Goal: Information Seeking & Learning: Check status

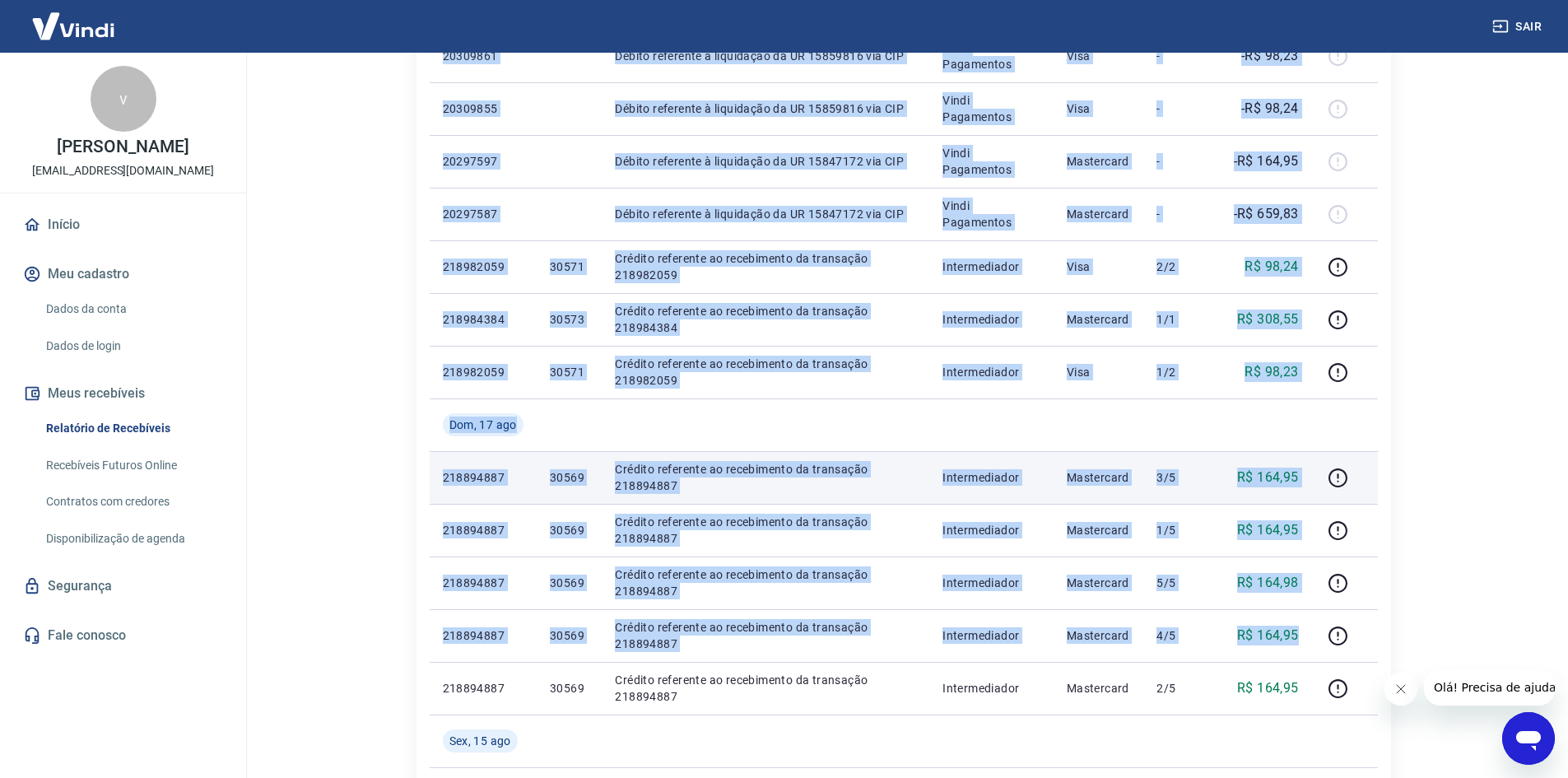
scroll to position [494, 0]
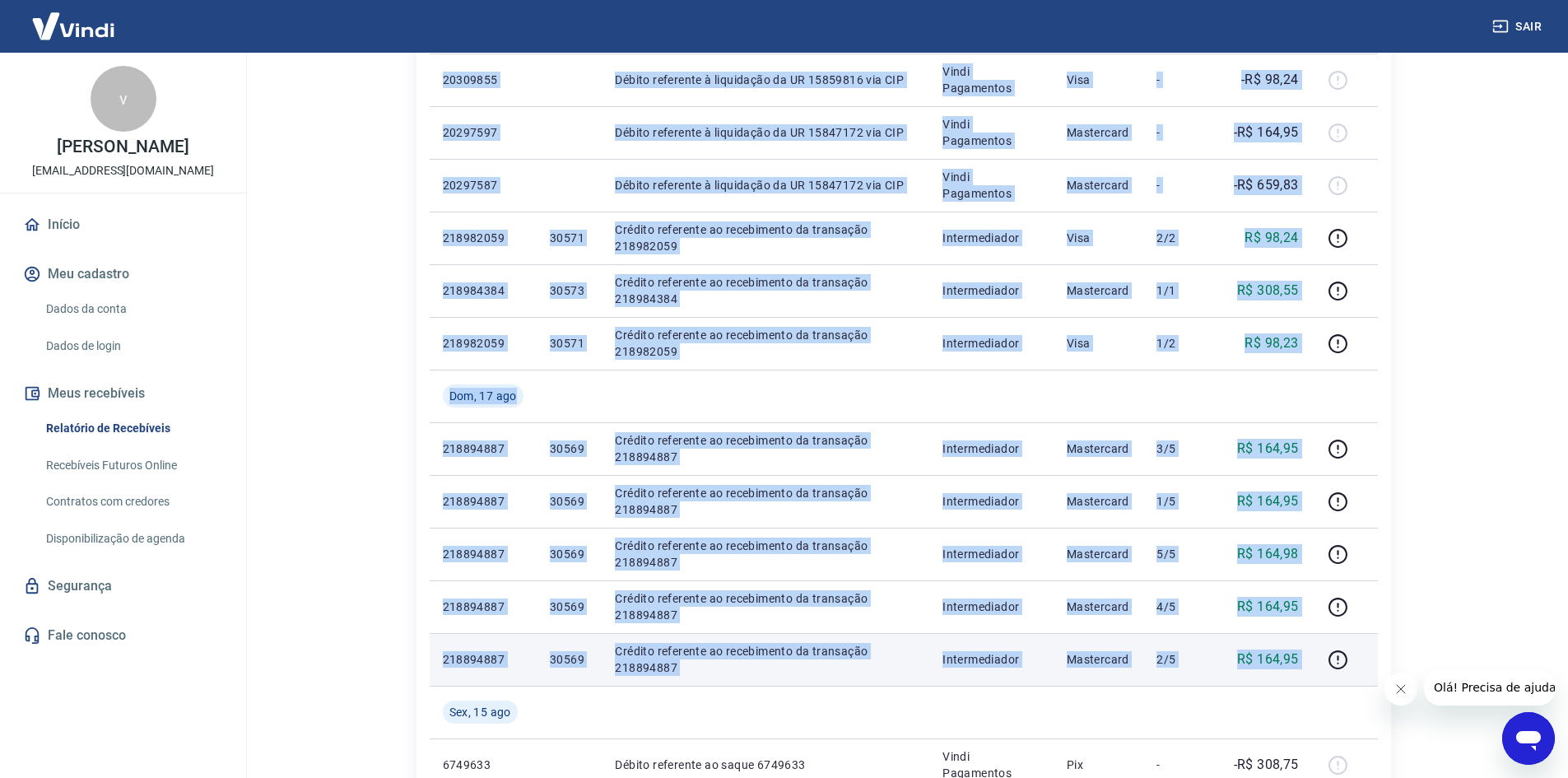
drag, startPoint x: 440, startPoint y: 222, endPoint x: 1339, endPoint y: 646, distance: 994.0
click at [1339, 646] on tbody "Seg, 18 ago 223440085 30673 Crédito referente ao recebimento da transação 22344…" at bounding box center [903, 554] width 948 height 1423
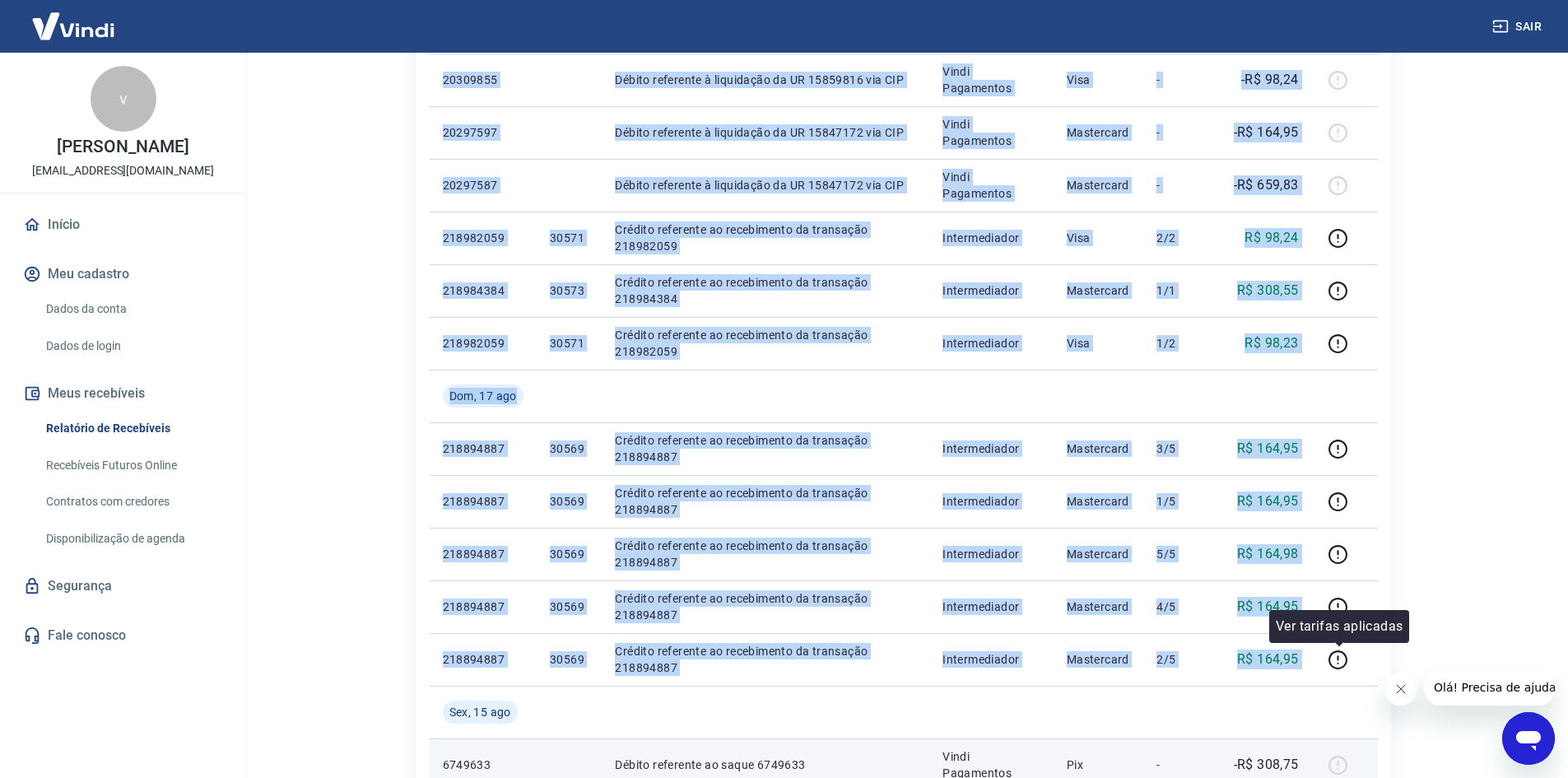
copy tbody "20309920 Débito referente à liquidação da UR 15859865 via CIP Vindi Pagamentos …"
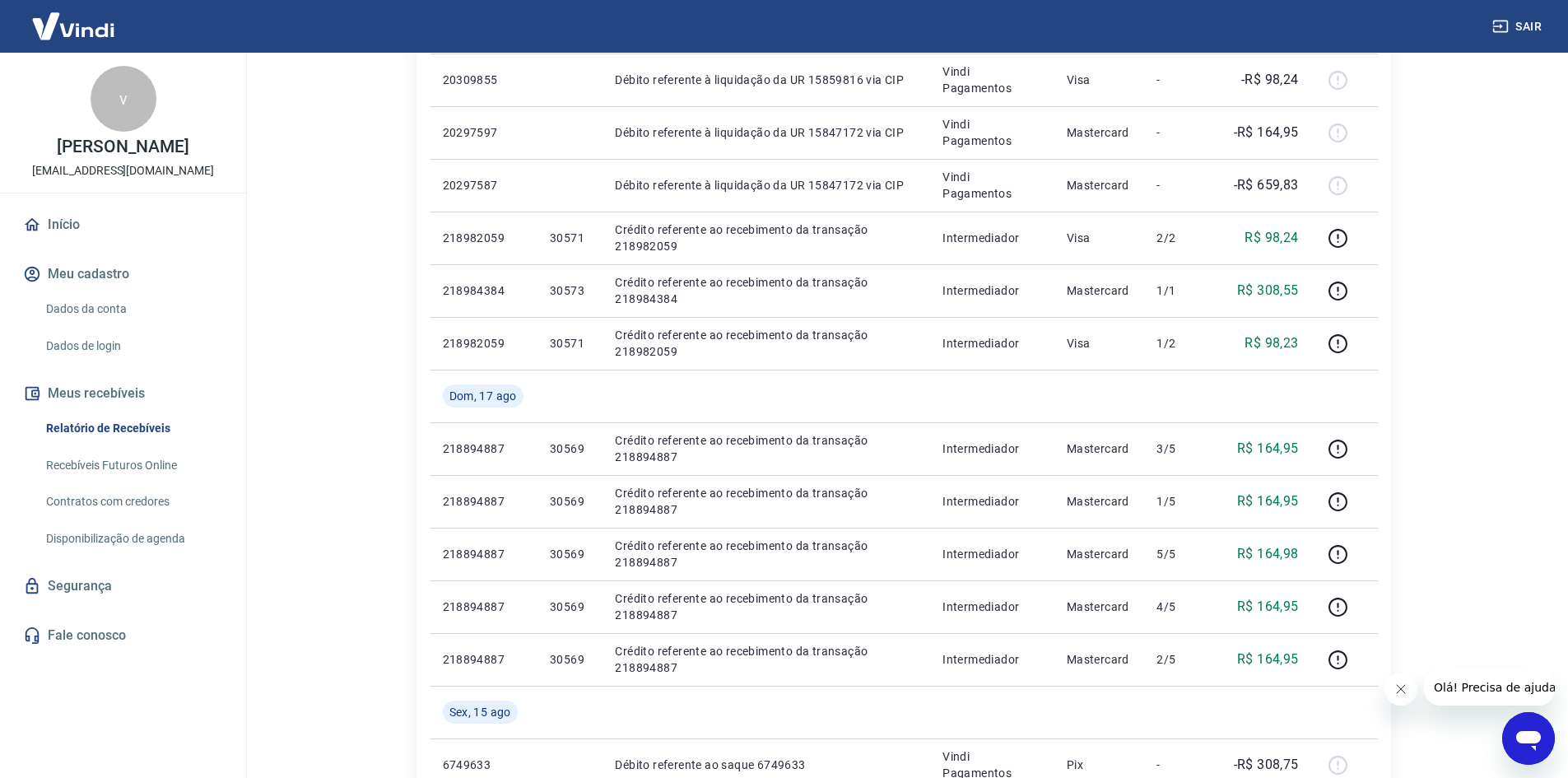
click at [1403, 381] on div "Início / Meus Recebíveis / Relatório de Recebíveis Relatório de Recebíveis Saib…" at bounding box center [903, 512] width 1014 height 1906
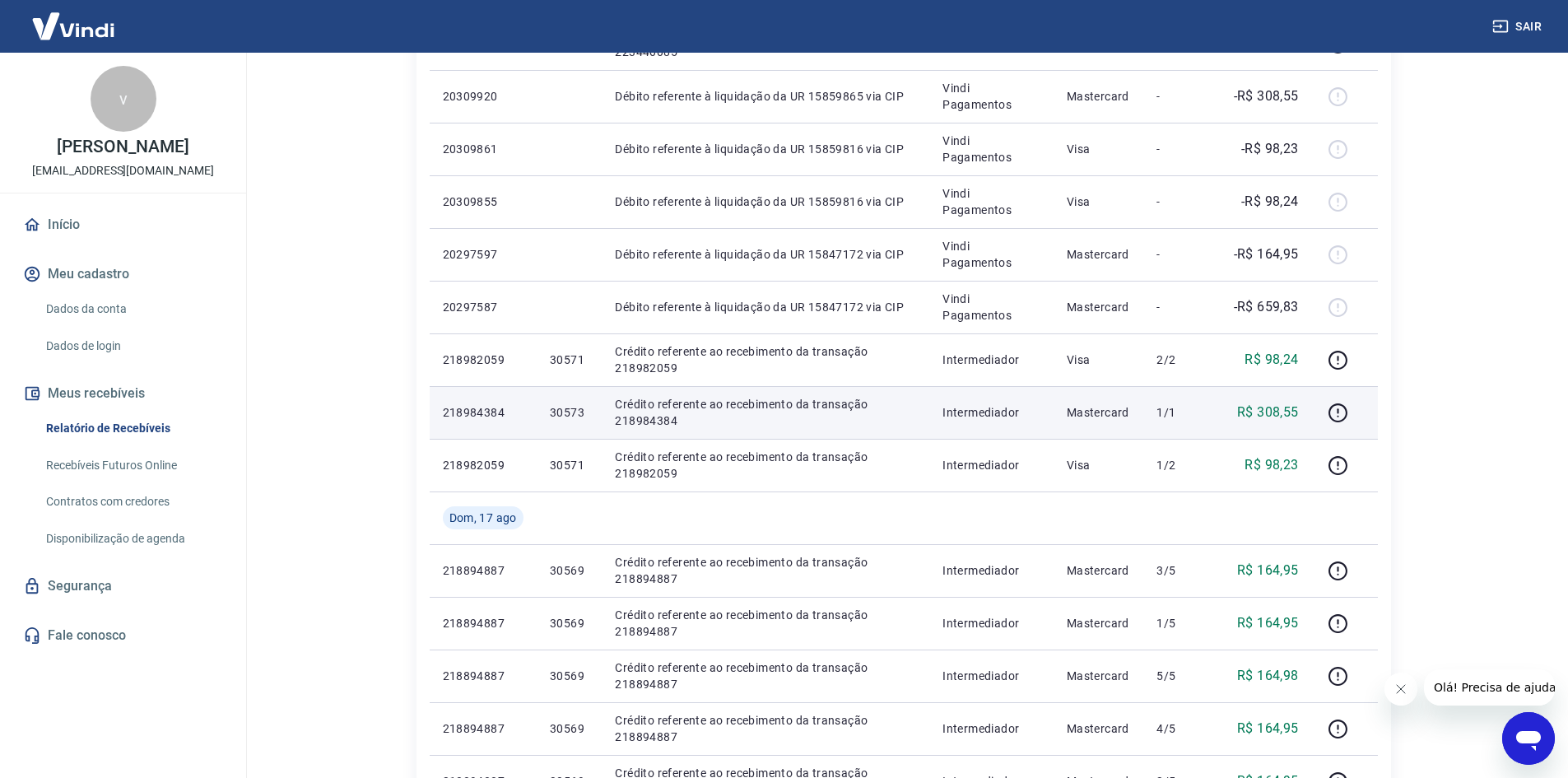
scroll to position [412, 0]
